Goal: Task Accomplishment & Management: Complete application form

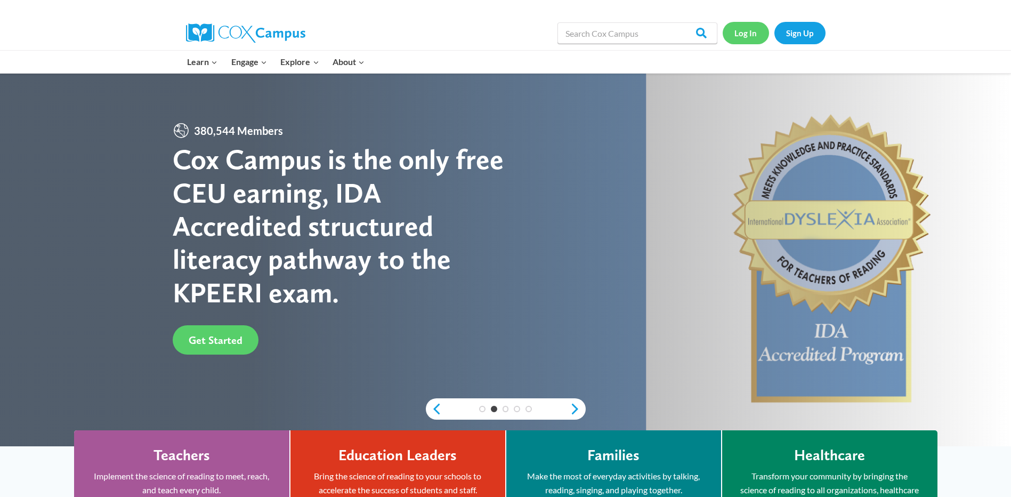
click at [745, 35] on link "Log In" at bounding box center [746, 33] width 46 height 22
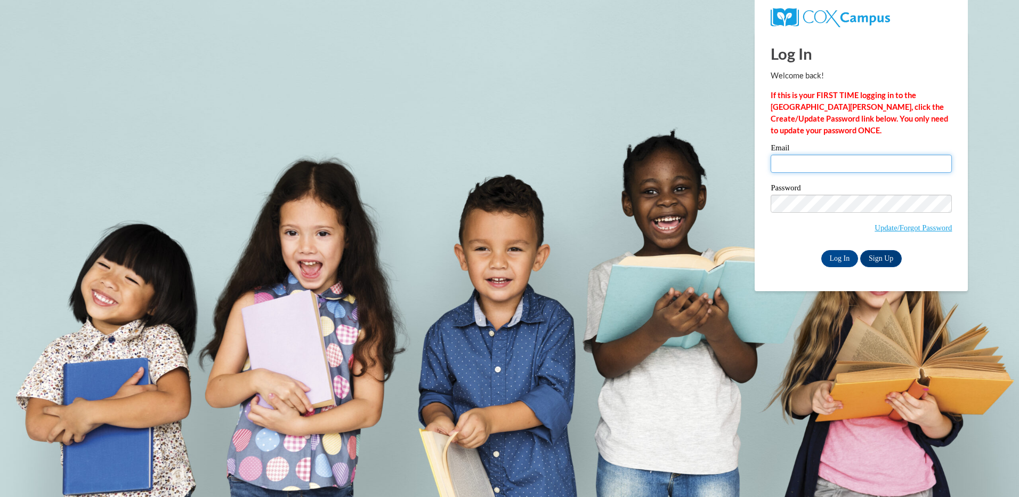
drag, startPoint x: 0, startPoint y: 0, endPoint x: 840, endPoint y: 155, distance: 854.4
click at [840, 155] on input "Email" at bounding box center [861, 164] width 181 height 18
drag, startPoint x: 914, startPoint y: 159, endPoint x: 725, endPoint y: 171, distance: 189.6
click at [725, 171] on body "This site uses cookies to help improve your learning experience. By continuing …" at bounding box center [509, 248] width 1019 height 497
click at [846, 261] on input "Log In" at bounding box center [840, 258] width 37 height 17
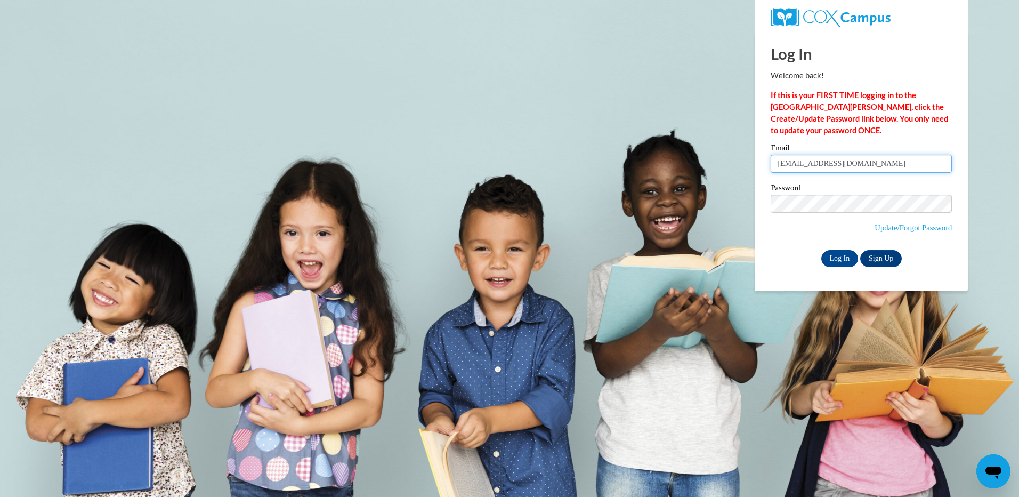
click at [858, 159] on input "lynseybruce7@gmail.com" at bounding box center [861, 164] width 181 height 18
type input "lilyannbruce123@icloud.com"
click at [840, 259] on input "Log In" at bounding box center [840, 258] width 37 height 17
click at [874, 163] on input "lilyannbruce123@icloud.com" at bounding box center [861, 164] width 181 height 18
type input "rayvenjarriel32@gmail.com"
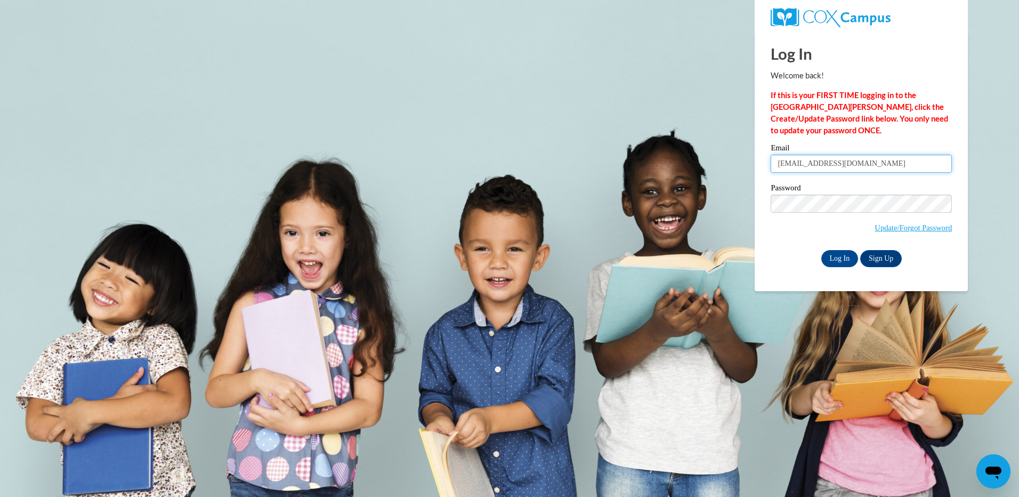
drag, startPoint x: 877, startPoint y: 164, endPoint x: 749, endPoint y: 165, distance: 127.4
click at [749, 165] on body "Log In Welcome back! If this is your FIRST TIME logging in to the NEW Cox Campu…" at bounding box center [509, 248] width 1019 height 497
type input "lynseybruce7@gmail.com"
click at [905, 229] on link "Update/Forgot Password" at bounding box center [913, 227] width 77 height 9
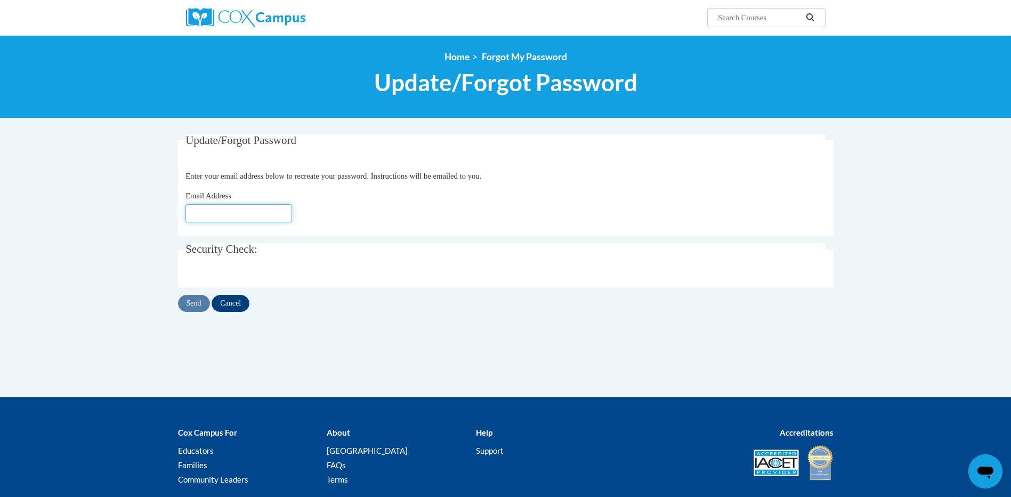
click at [242, 217] on input "Email Address" at bounding box center [239, 213] width 107 height 18
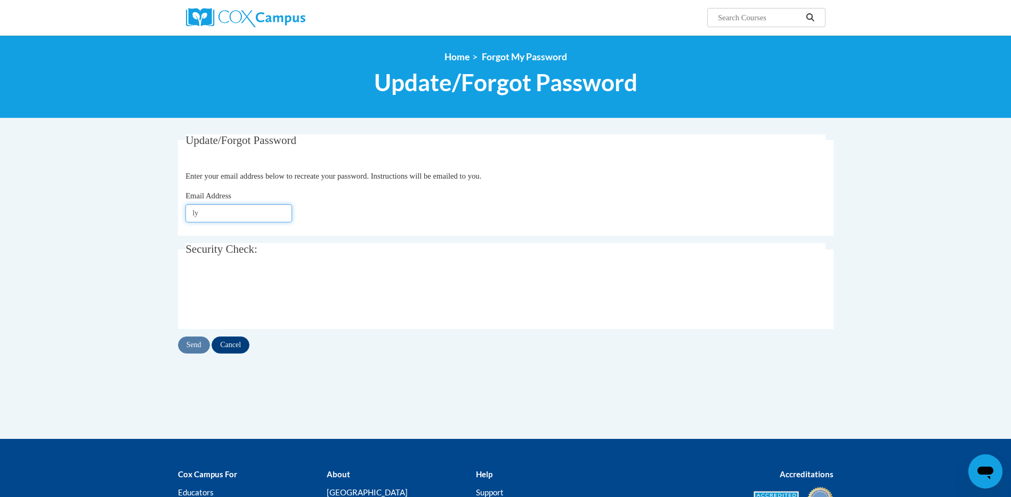
type input "lynseybruce7@gmail.com"
click at [200, 342] on input "Send" at bounding box center [194, 344] width 32 height 17
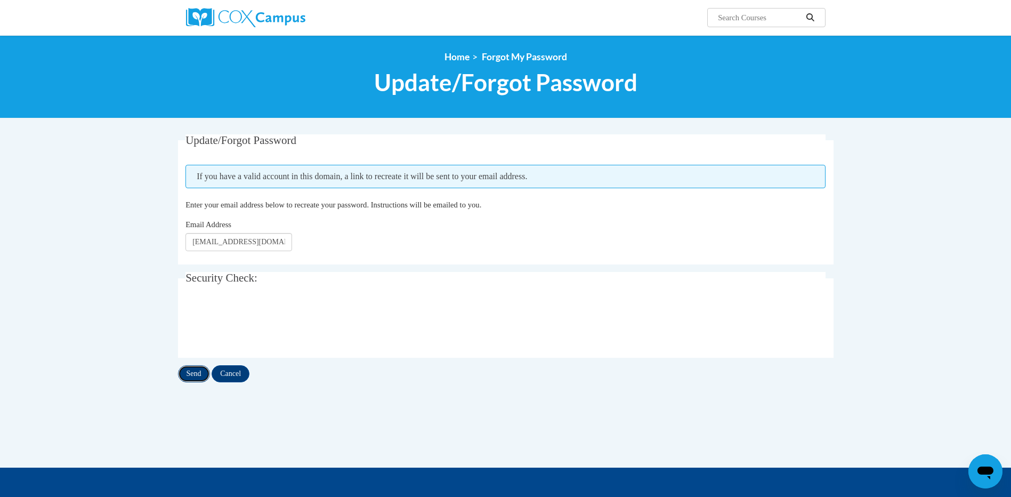
click at [195, 377] on input "Send" at bounding box center [194, 373] width 32 height 17
click at [227, 367] on input "Cancel" at bounding box center [231, 373] width 38 height 17
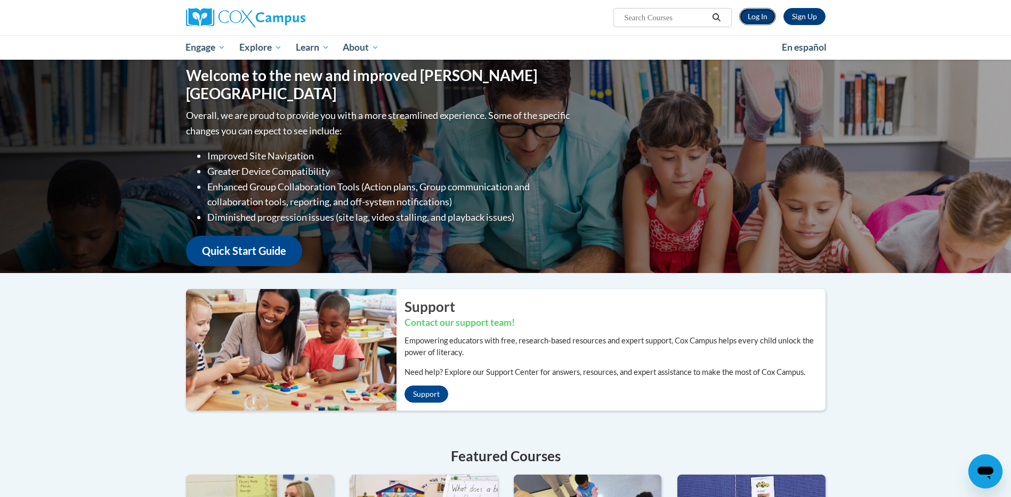
click at [747, 16] on link "Log In" at bounding box center [757, 16] width 37 height 17
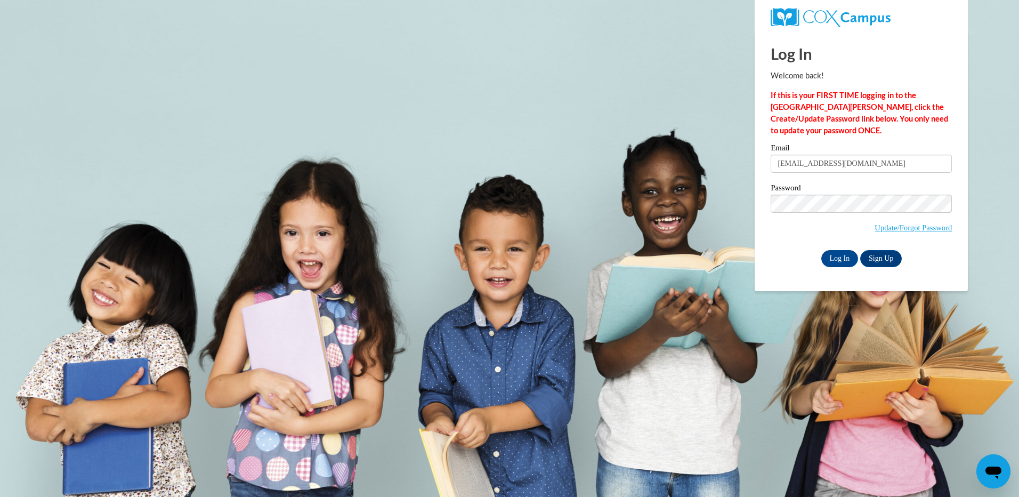
drag, startPoint x: 0, startPoint y: 0, endPoint x: 830, endPoint y: 155, distance: 843.9
click at [829, 156] on input "rayvenjarriel32@gmail.com" at bounding box center [861, 164] width 181 height 18
drag, startPoint x: 879, startPoint y: 167, endPoint x: 718, endPoint y: 159, distance: 161.2
click at [718, 159] on body "Log In Welcome back! If this is your FIRST TIME logging in to the NEW Cox Campu…" at bounding box center [509, 248] width 1019 height 497
type input "lynseybruce7@gmail.com"
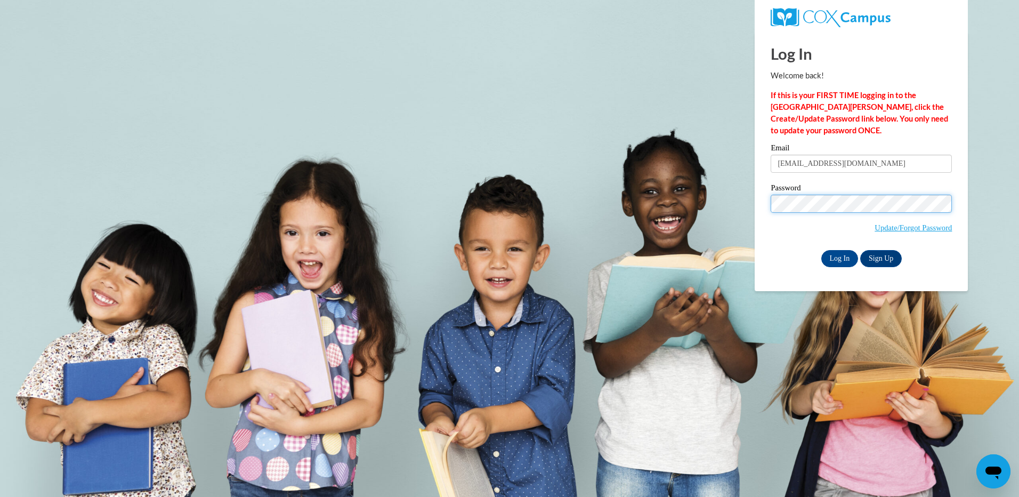
click at [741, 204] on body "Log In Welcome back! If this is your FIRST TIME logging in to the NEW Cox Campu…" at bounding box center [509, 248] width 1019 height 497
click at [773, 224] on span "Update/Forgot Password" at bounding box center [861, 217] width 181 height 44
click at [845, 259] on input "Log In" at bounding box center [840, 258] width 37 height 17
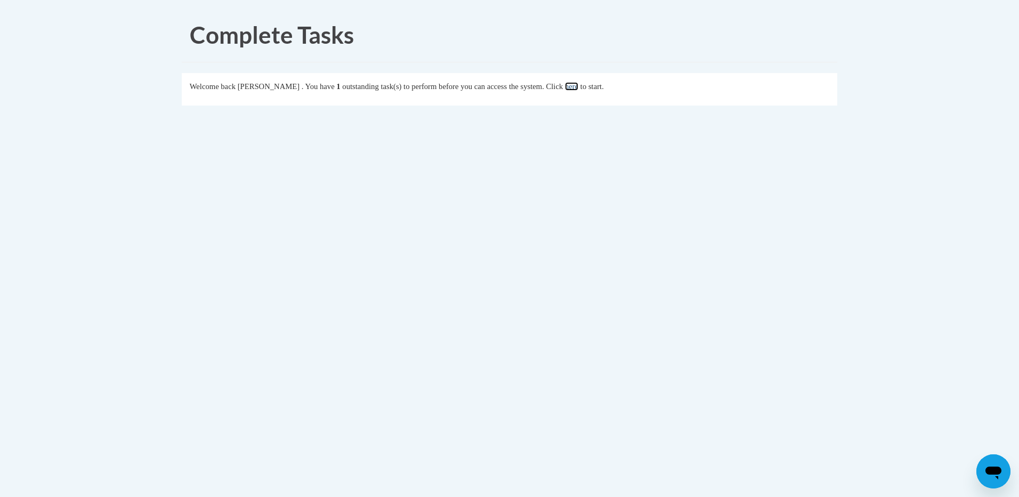
click at [578, 87] on link "here" at bounding box center [571, 86] width 13 height 9
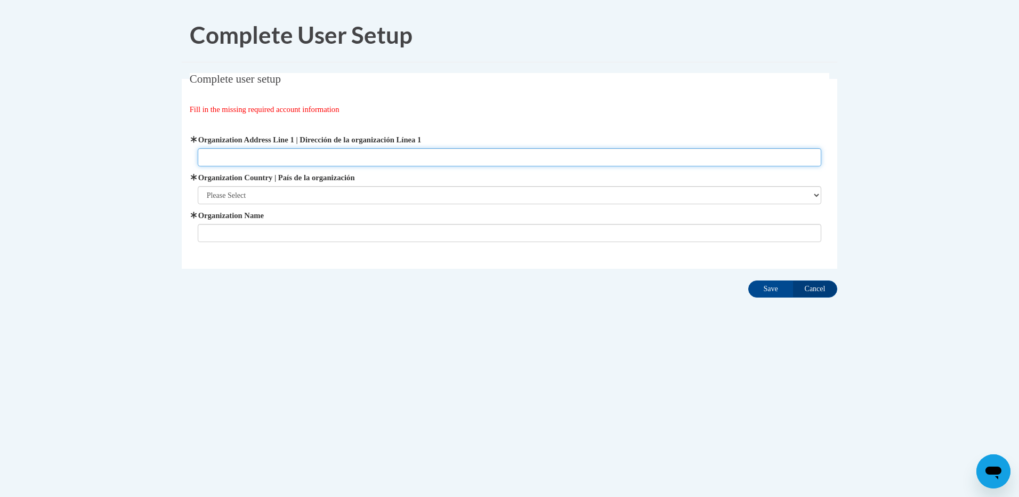
click at [283, 154] on input "Organization Address Line 1 | Dirección de la organización Línea 1" at bounding box center [510, 157] width 624 height 18
type input "[STREET_ADDRESS]"
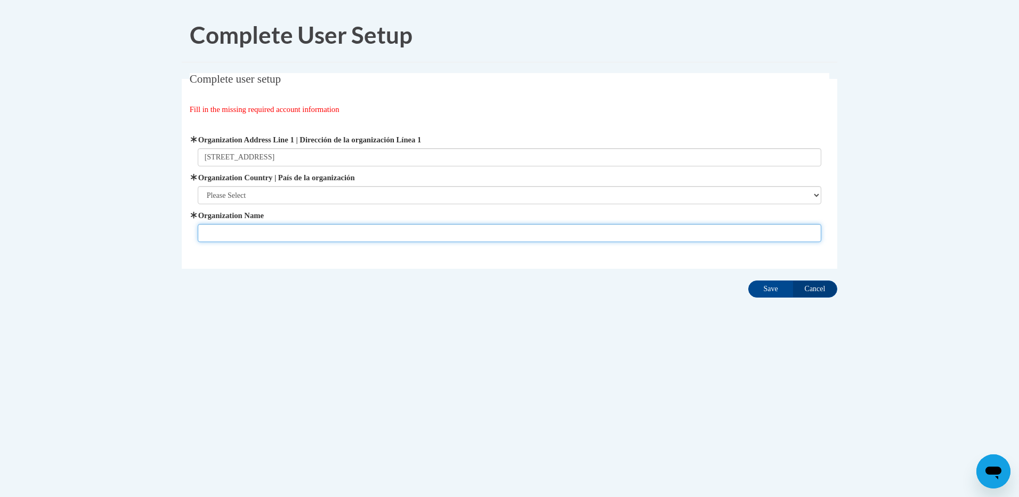
type input "[GEOGRAPHIC_DATA]"
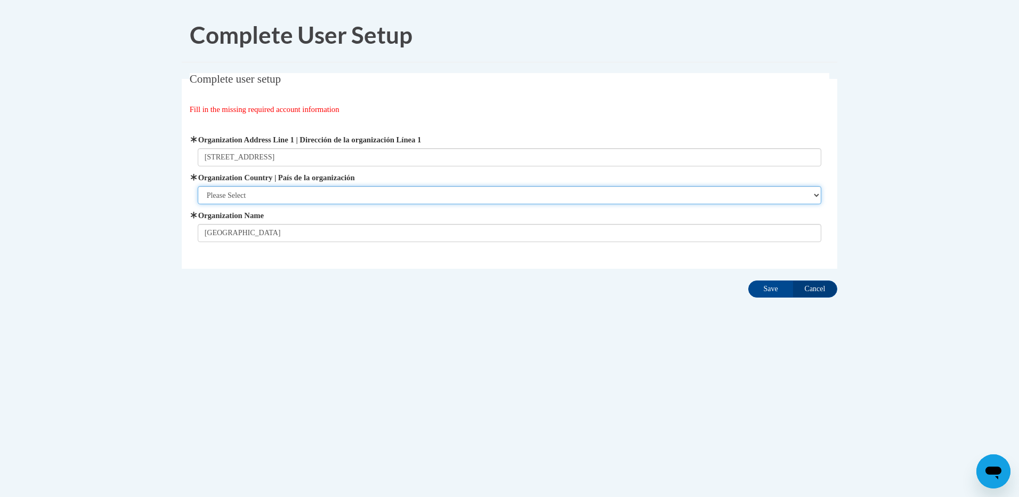
click at [279, 198] on select "Please Select [GEOGRAPHIC_DATA] | [GEOGRAPHIC_DATA] Outside of [GEOGRAPHIC_DATA…" at bounding box center [510, 195] width 624 height 18
select select "ad49bcad-a171-4b2e-b99c-48b446064914"
click at [198, 186] on select "Please Select [GEOGRAPHIC_DATA] | [GEOGRAPHIC_DATA] Outside of [GEOGRAPHIC_DATA…" at bounding box center [510, 195] width 624 height 18
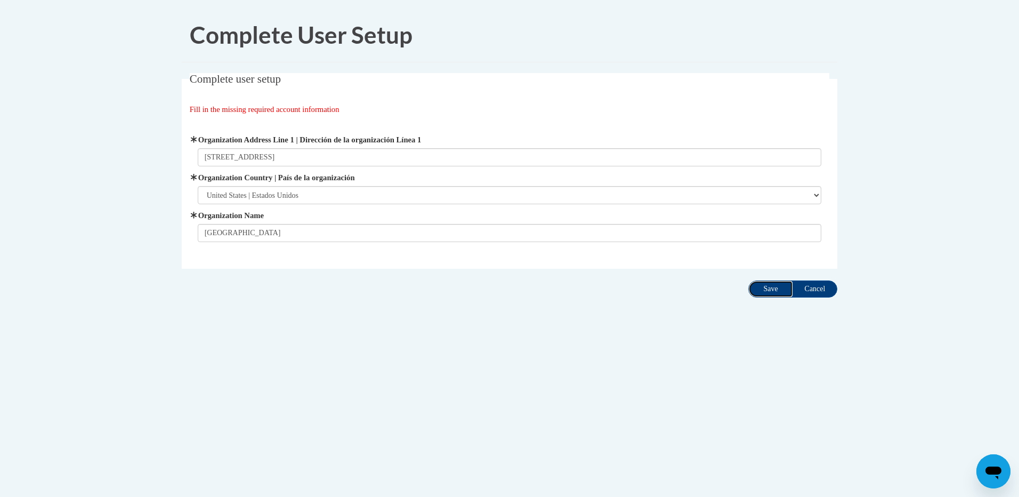
click at [770, 291] on input "Save" at bounding box center [771, 288] width 45 height 17
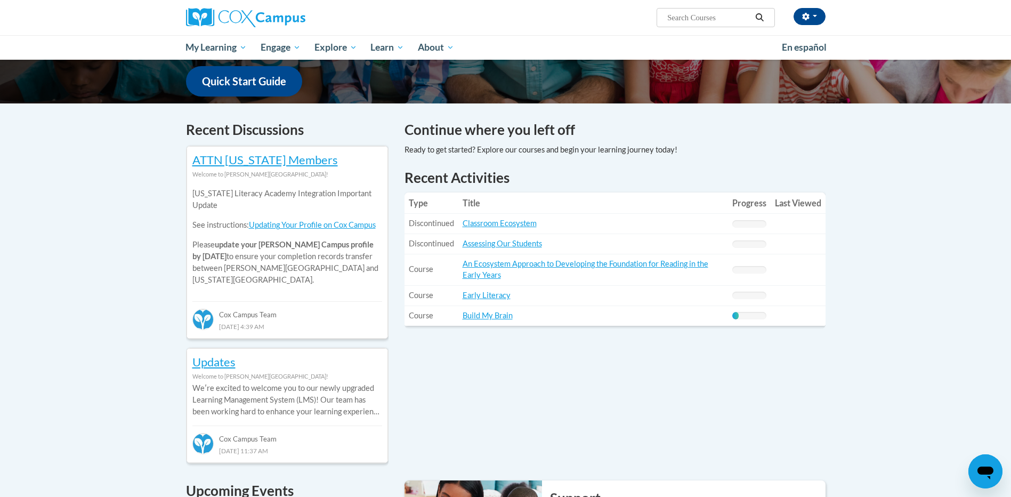
scroll to position [267, 0]
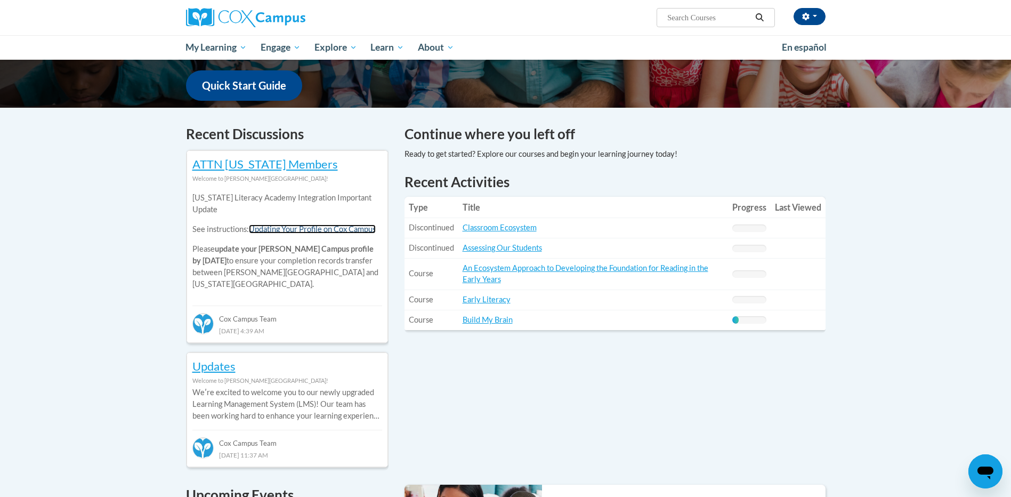
click at [287, 232] on link "Updating Your Profile on Cox Campus" at bounding box center [312, 228] width 127 height 9
click at [290, 228] on link "Updating Your Profile on Cox Campus" at bounding box center [312, 228] width 127 height 9
